Goal: Task Accomplishment & Management: Complete application form

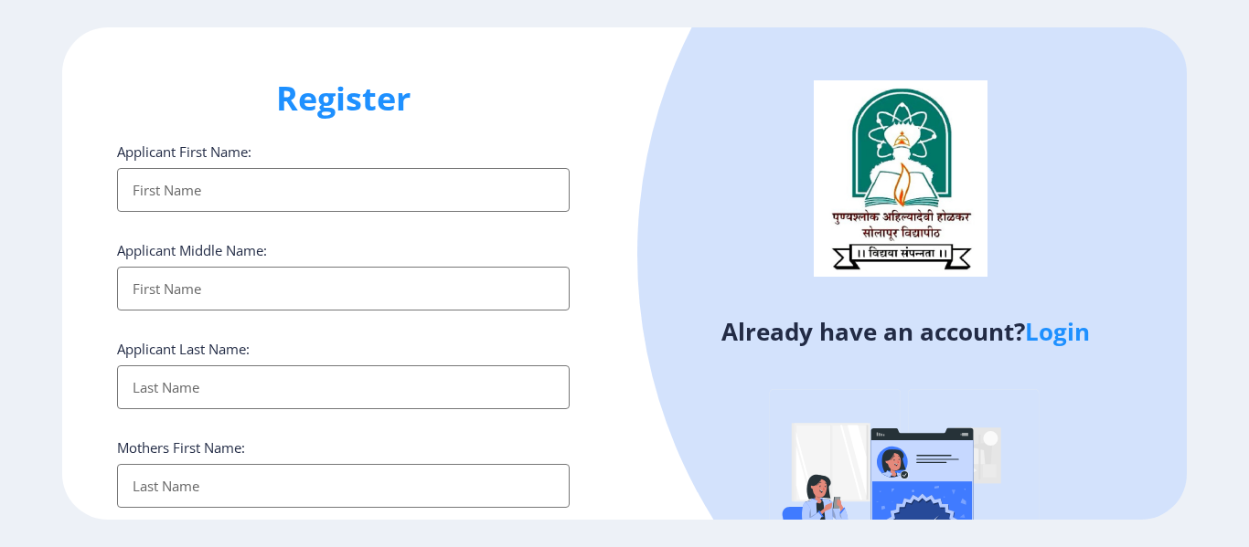
select select
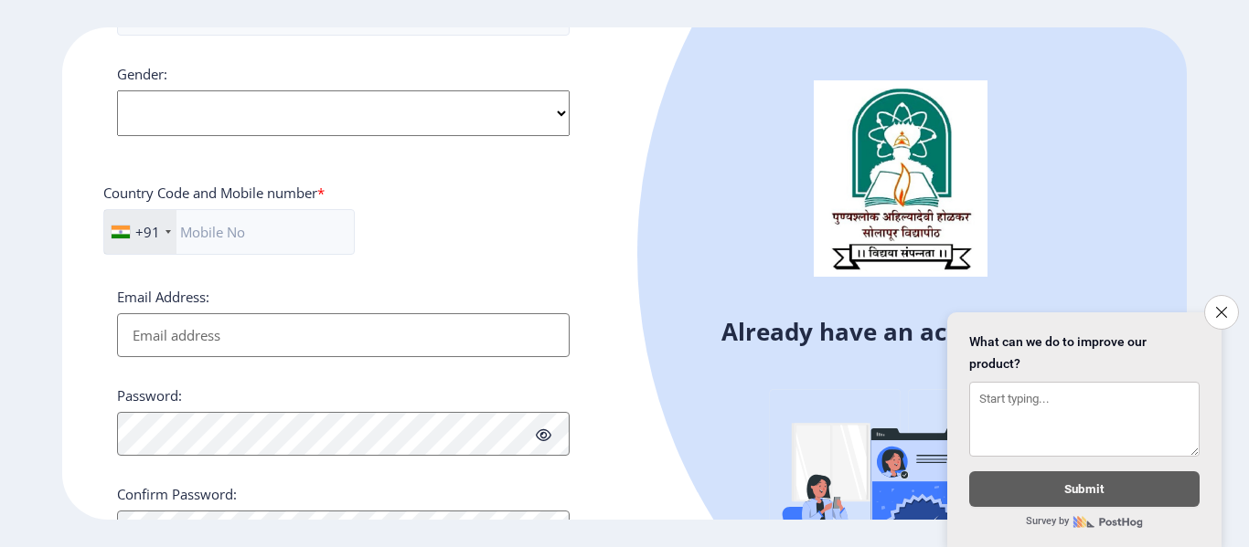
scroll to position [780, 0]
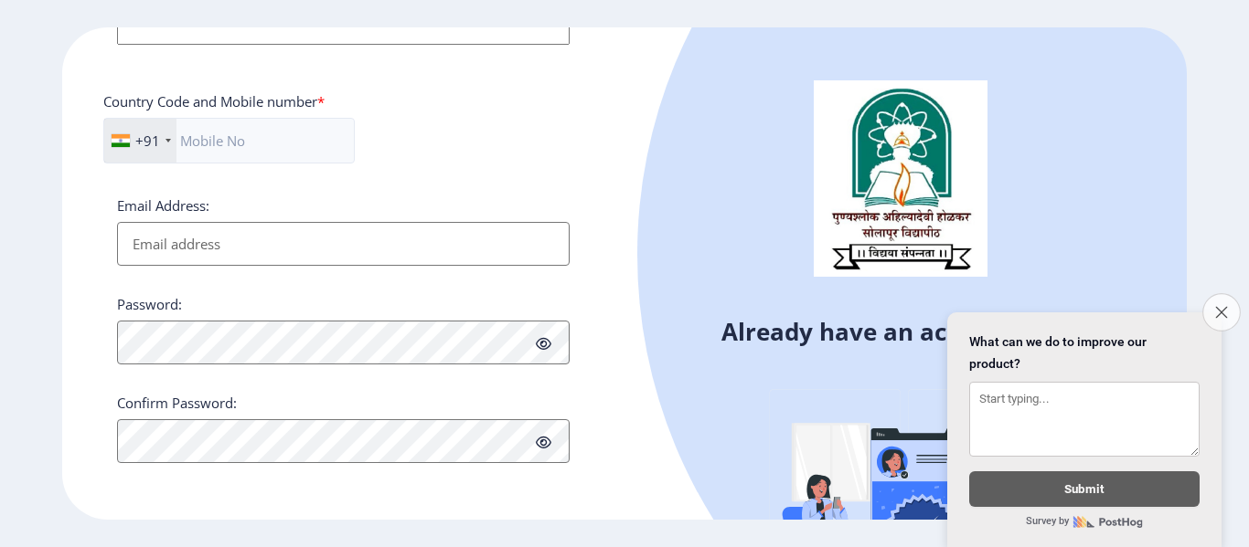
click at [1219, 306] on icon "Close survey" at bounding box center [1221, 312] width 12 height 12
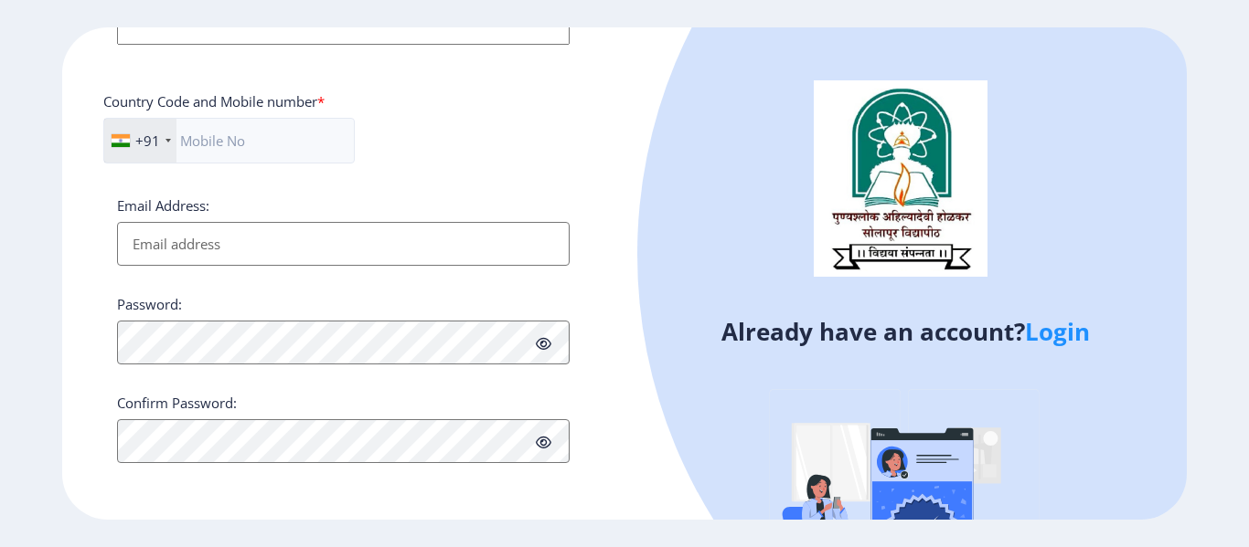
click at [548, 343] on icon at bounding box center [544, 344] width 16 height 14
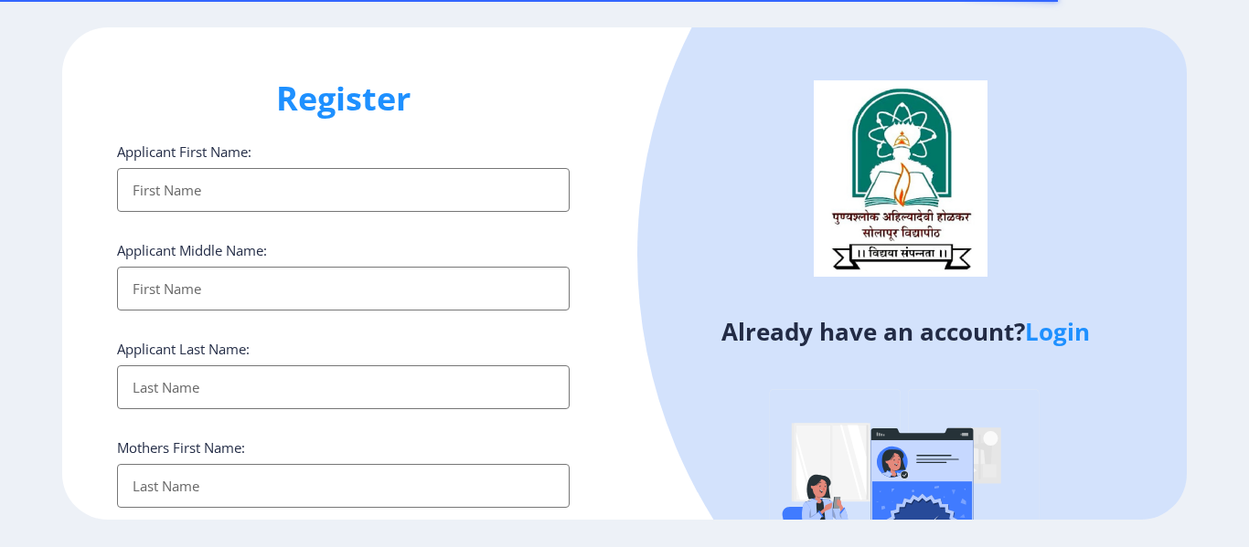
select select
